Goal: Communication & Community: Ask a question

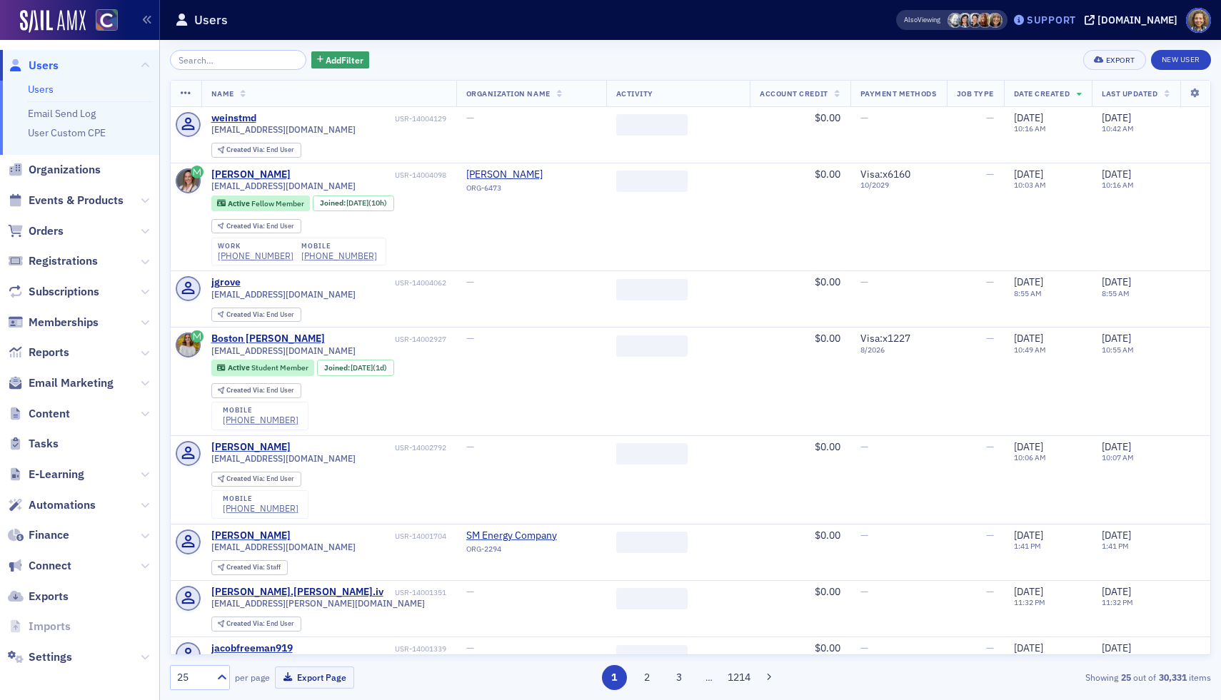
click at [1072, 15] on div "Support" at bounding box center [1051, 20] width 49 height 13
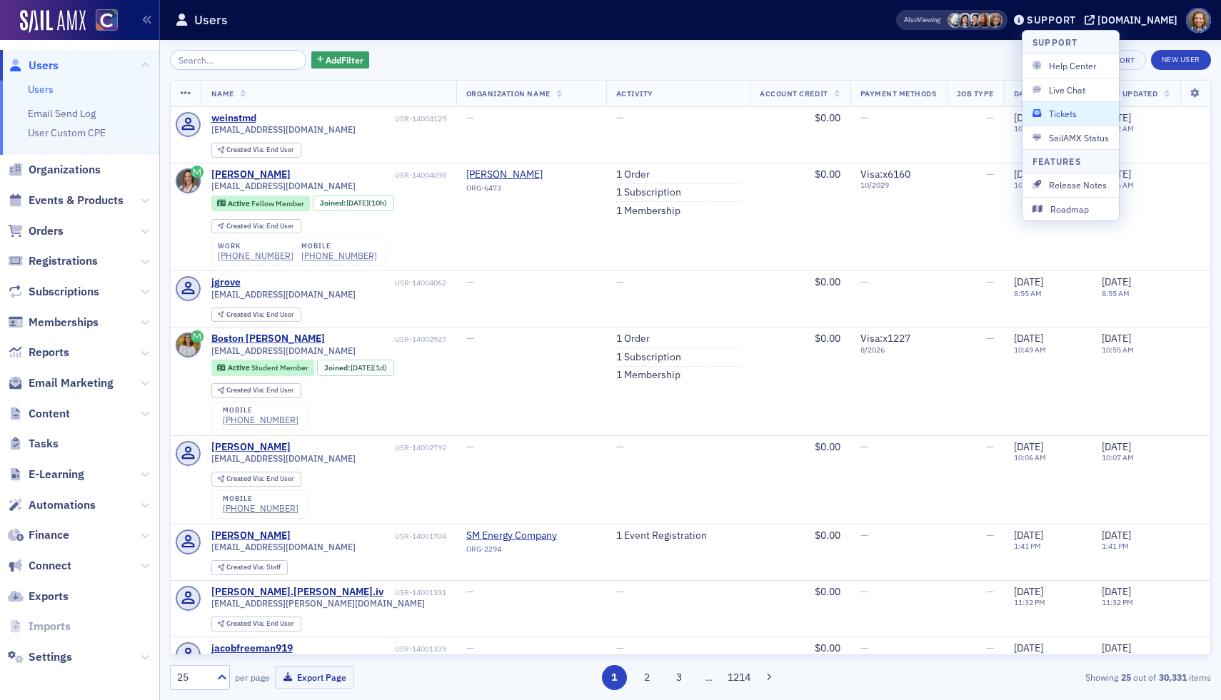
click at [1054, 114] on span "Tickets" at bounding box center [1070, 113] width 76 height 13
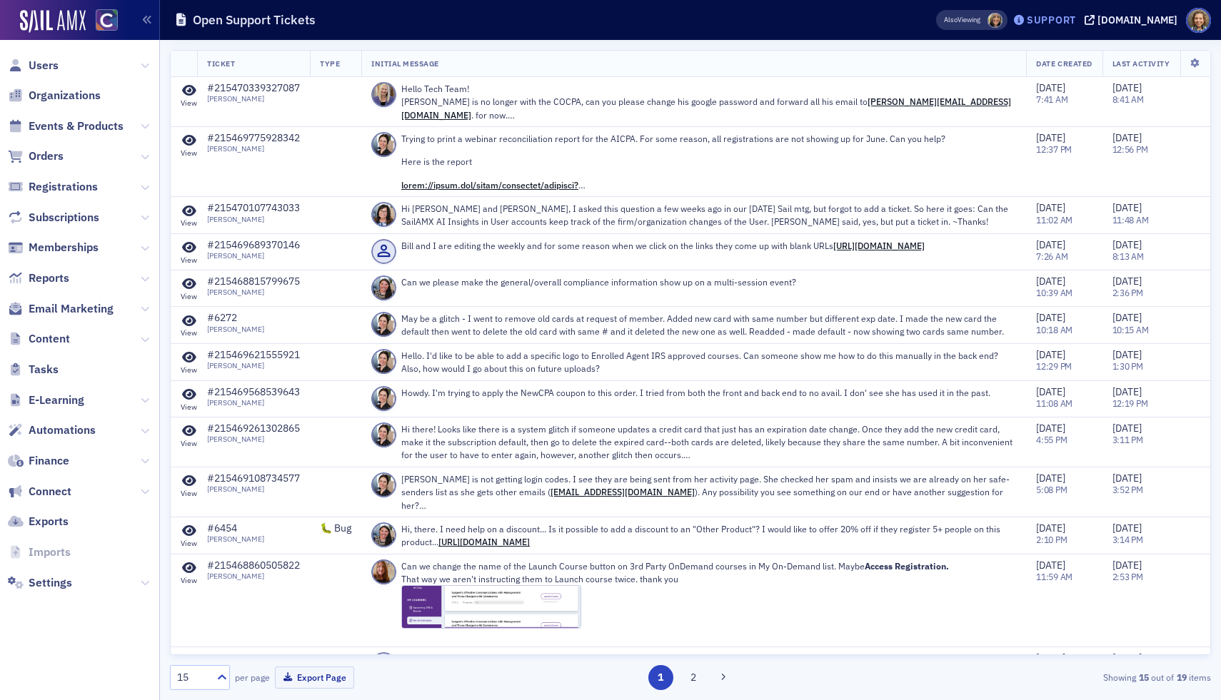
click at [1069, 19] on div "Support" at bounding box center [1051, 20] width 49 height 13
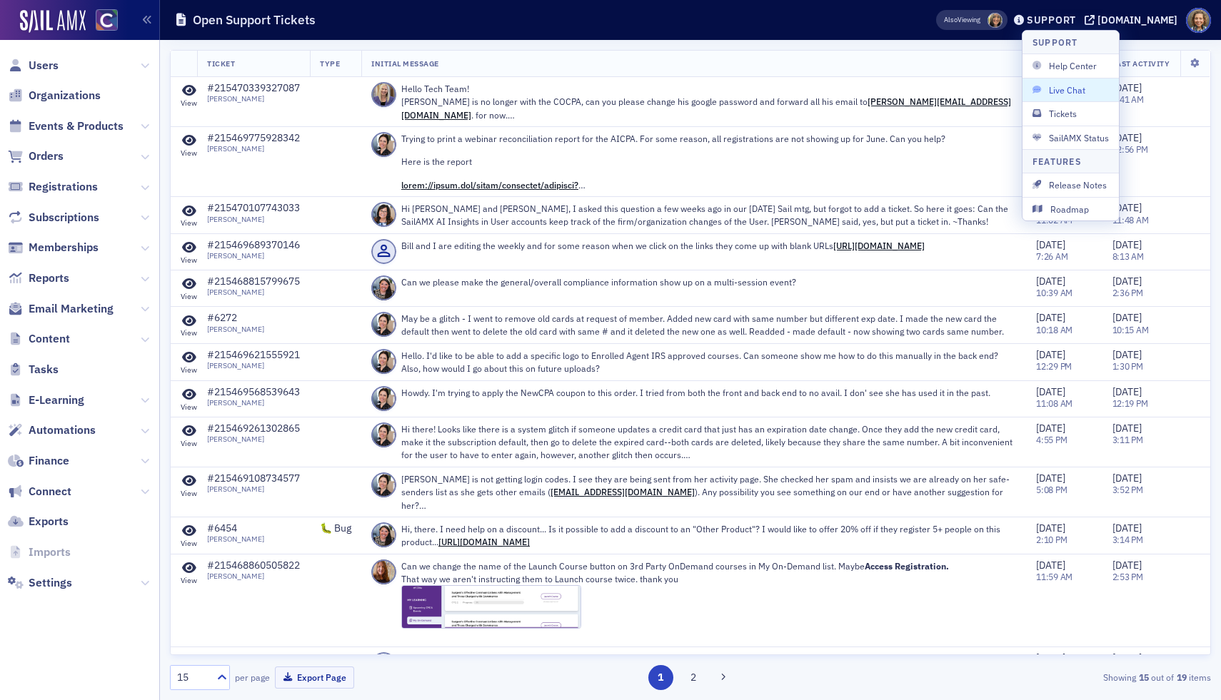
click at [1084, 81] on button "Live Chat" at bounding box center [1070, 90] width 96 height 24
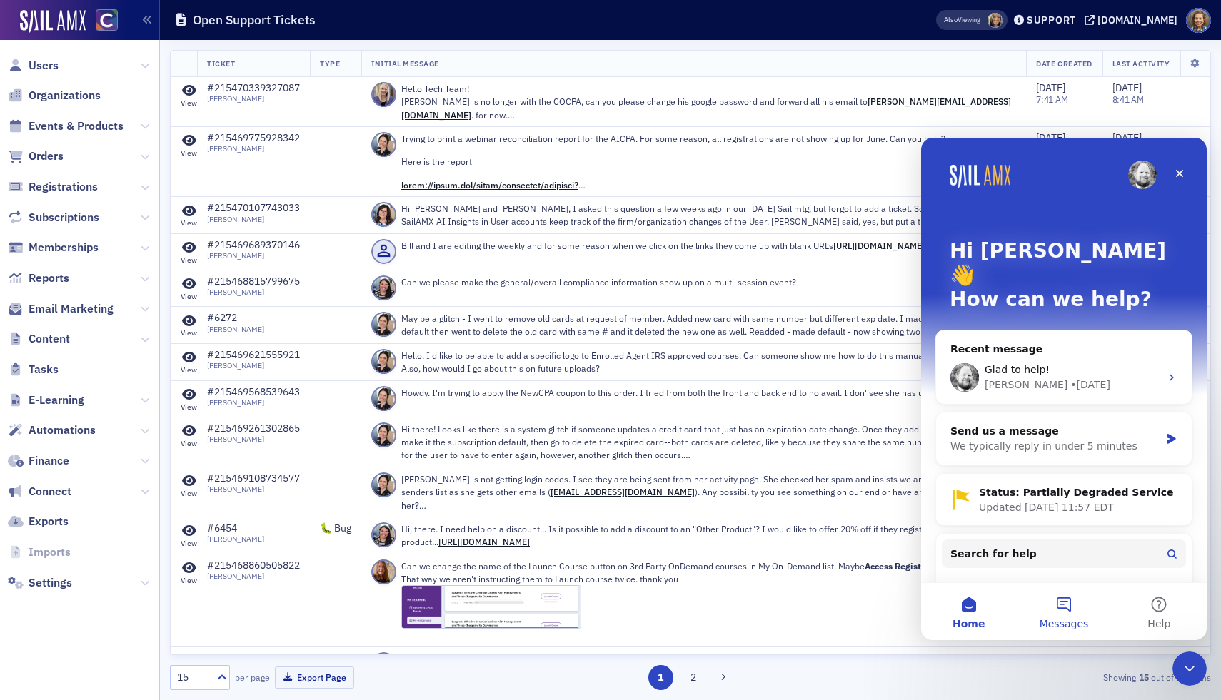
click at [1067, 605] on button "Messages" at bounding box center [1063, 611] width 95 height 57
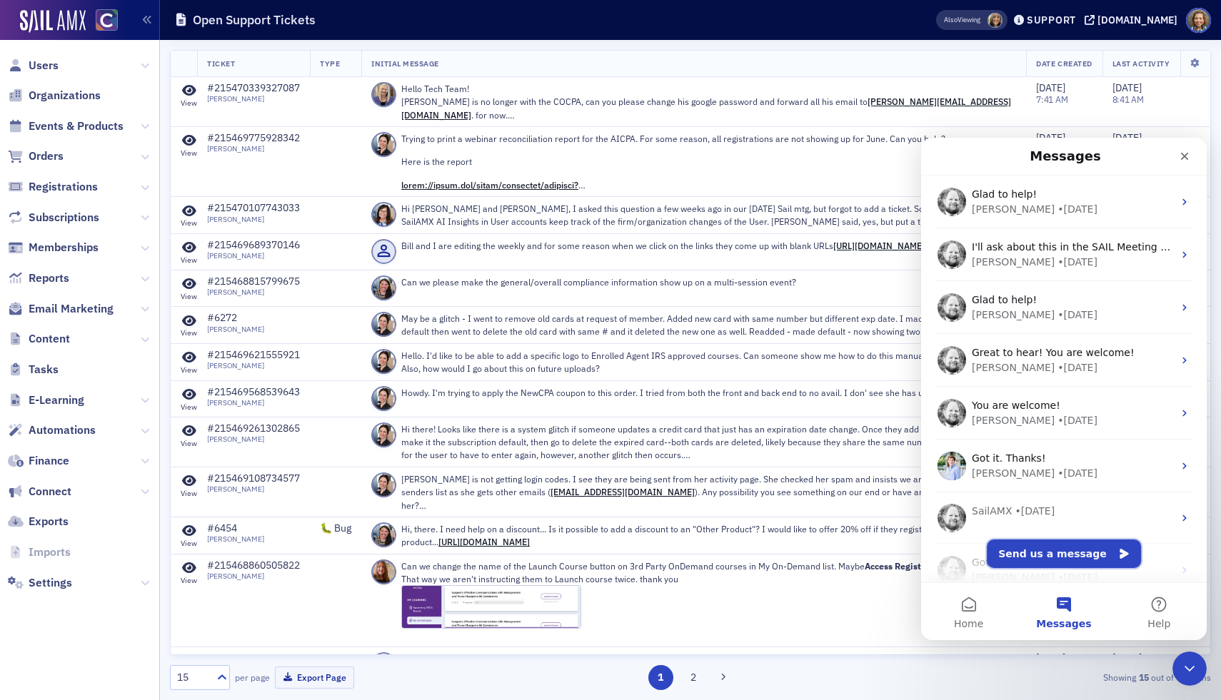
click at [1068, 555] on button "Send us a message" at bounding box center [1064, 554] width 154 height 29
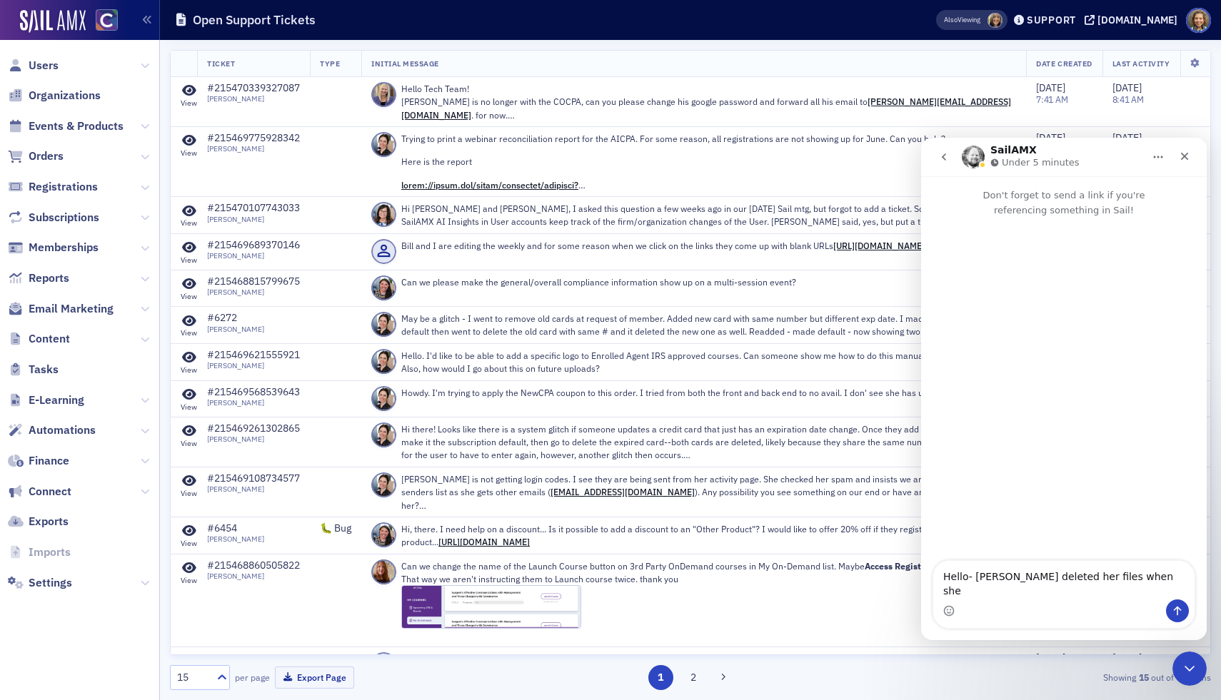
click at [977, 592] on textarea "Hello- [PERSON_NAME] deleted her files when she" at bounding box center [1063, 580] width 261 height 39
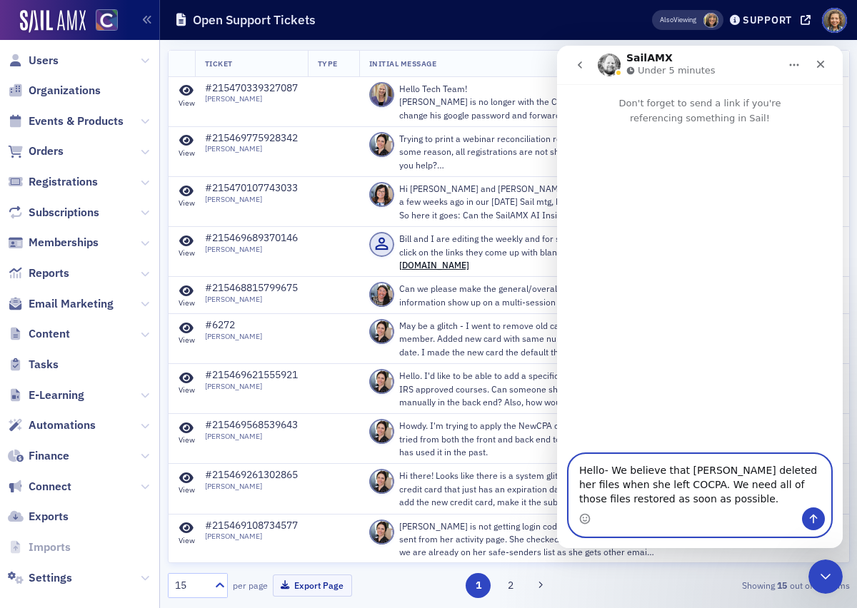
click at [733, 464] on textarea "Hello- We believe that [PERSON_NAME] deleted her files when she left COCPA. We …" at bounding box center [699, 481] width 261 height 53
drag, startPoint x: 682, startPoint y: 470, endPoint x: 613, endPoint y: 470, distance: 68.5
click at [613, 470] on textarea "Hello- We believe that [PERSON_NAME] deleted her files when she left COCPA. We …" at bounding box center [699, 481] width 261 height 53
click at [688, 500] on textarea "Hello- [PERSON_NAME] deleted her files when she left COCPA. We need all of thos…" at bounding box center [699, 481] width 261 height 53
type textarea "Hello- [PERSON_NAME] deleted her files when she left COCPA. We need all of thos…"
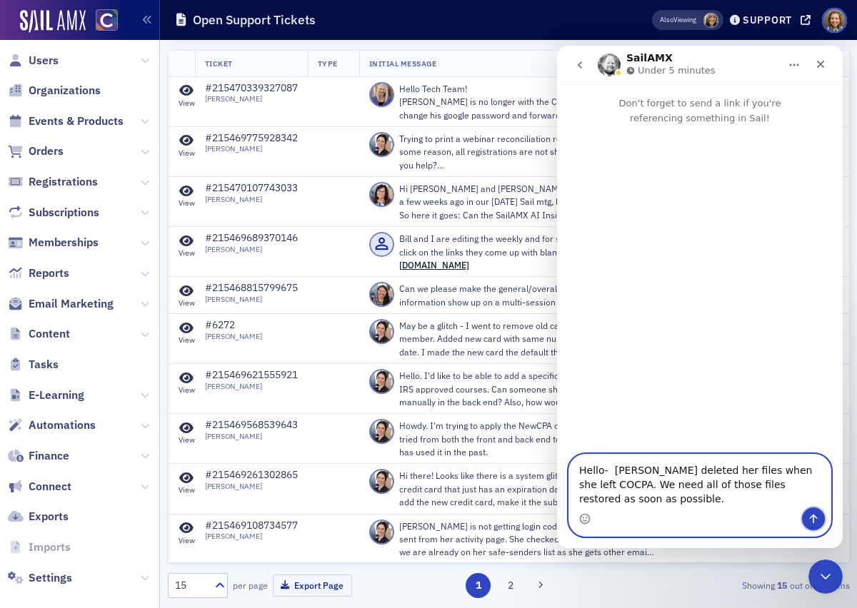
click at [812, 518] on icon "Send a message…" at bounding box center [812, 518] width 11 height 11
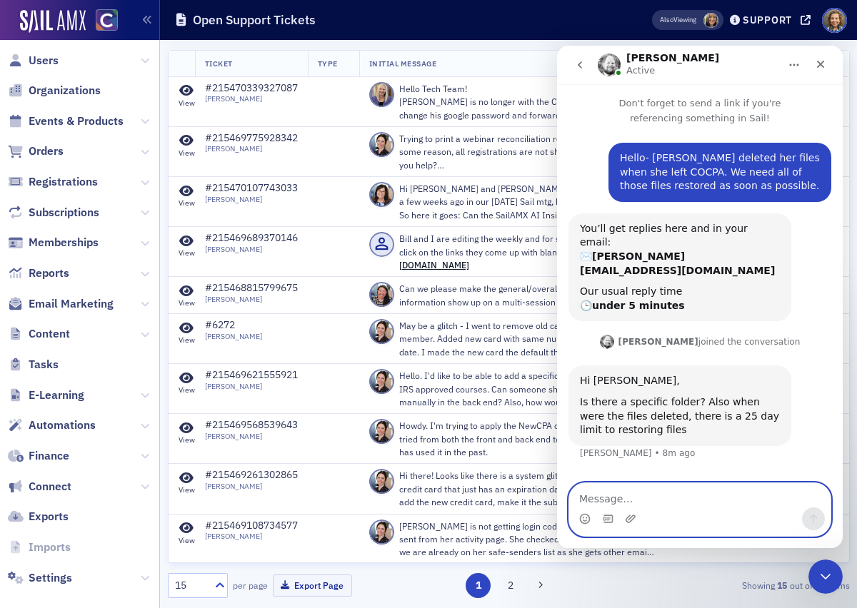
click at [622, 507] on textarea "Message…" at bounding box center [699, 495] width 261 height 24
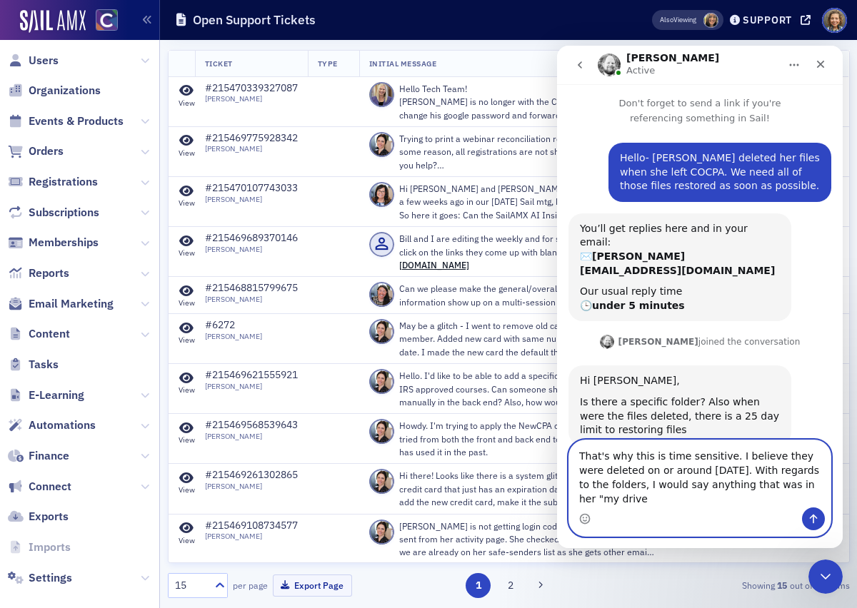
scroll to position [7, 0]
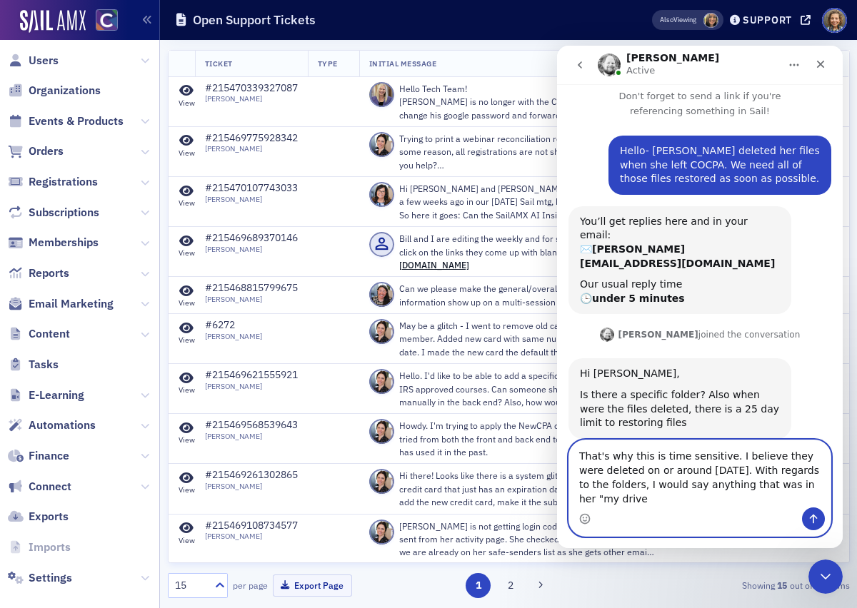
type textarea "That's why this is time sensitive. I believe they were deleted on or around [DA…"
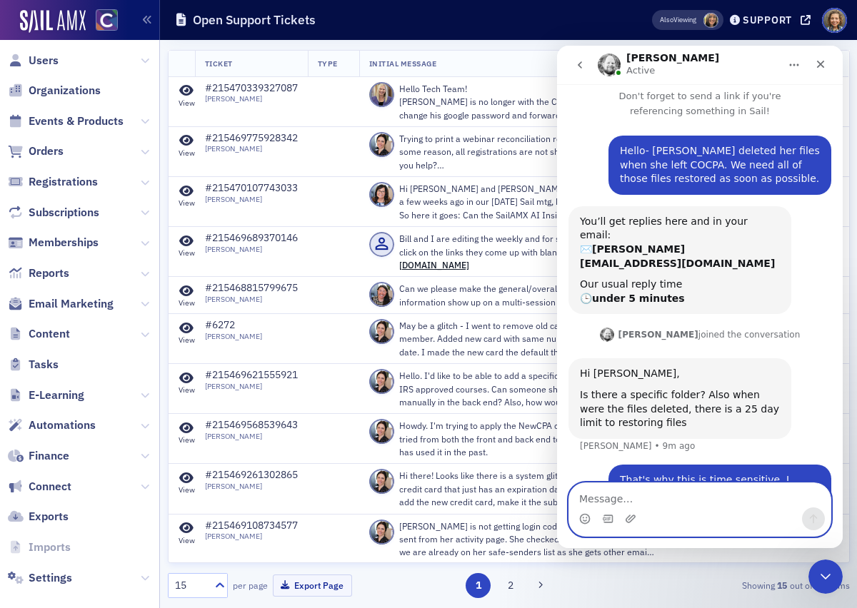
scroll to position [49, 0]
